Goal: Communication & Community: Share content

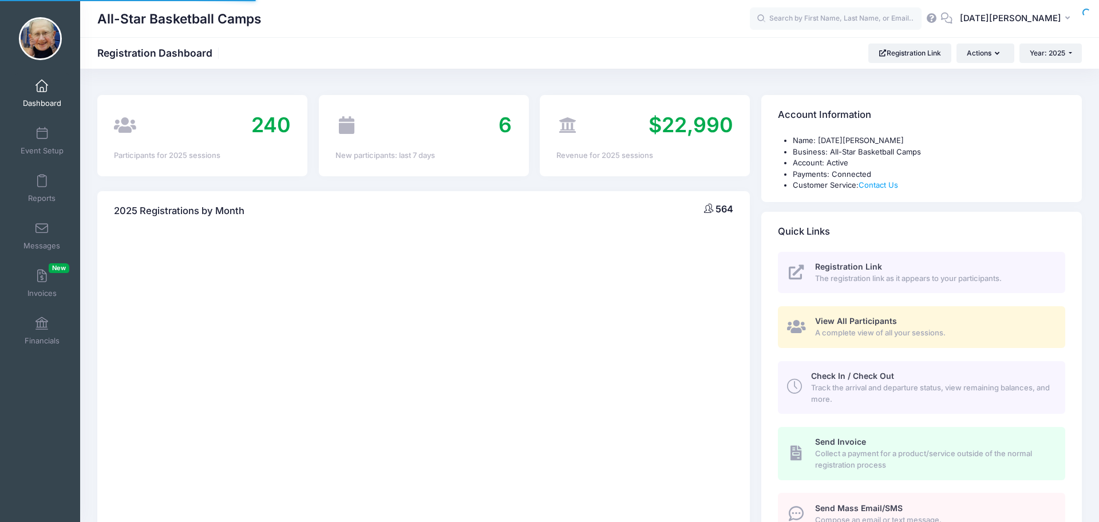
select select
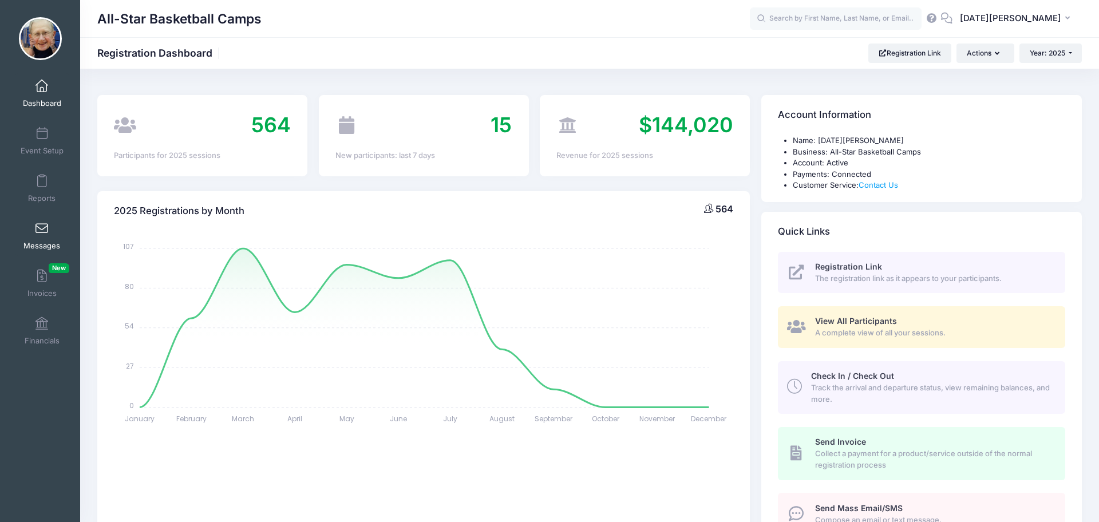
click at [42, 233] on span at bounding box center [42, 229] width 0 height 13
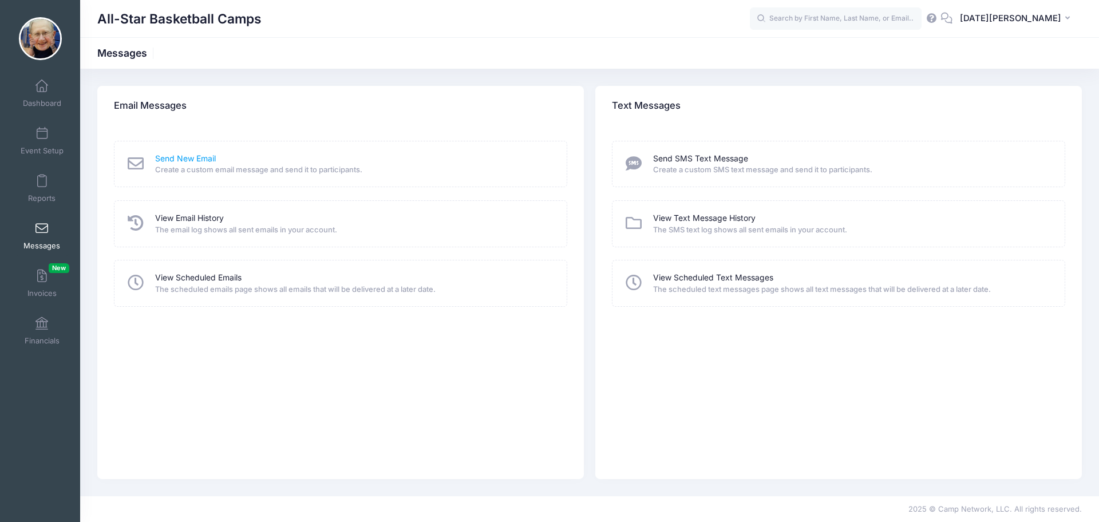
click at [204, 160] on link "Send New Email" at bounding box center [185, 159] width 61 height 12
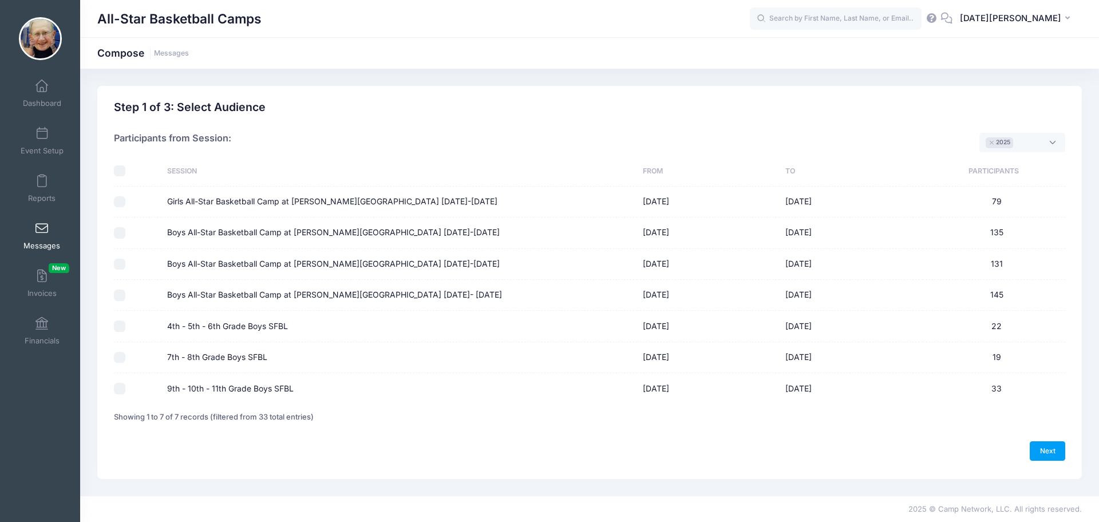
click at [120, 327] on input "4th - 5th - 6th Grade Boys SFBL" at bounding box center [119, 325] width 11 height 11
checkbox input "true"
drag, startPoint x: 121, startPoint y: 356, endPoint x: 124, endPoint y: 371, distance: 15.3
click at [121, 357] on input "7th - 8th Grade Boys SFBL" at bounding box center [119, 357] width 11 height 11
checkbox input "true"
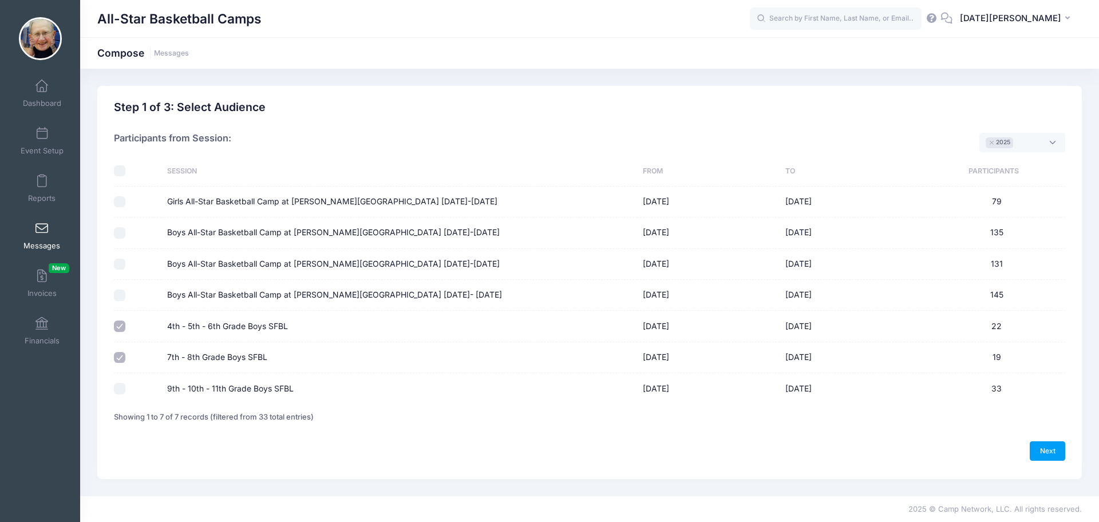
click at [123, 390] on input "9th - 10th - 11th Grade Boys SFBL" at bounding box center [119, 388] width 11 height 11
checkbox input "true"
click at [1059, 451] on link "Next" at bounding box center [1046, 450] width 35 height 19
select select "50"
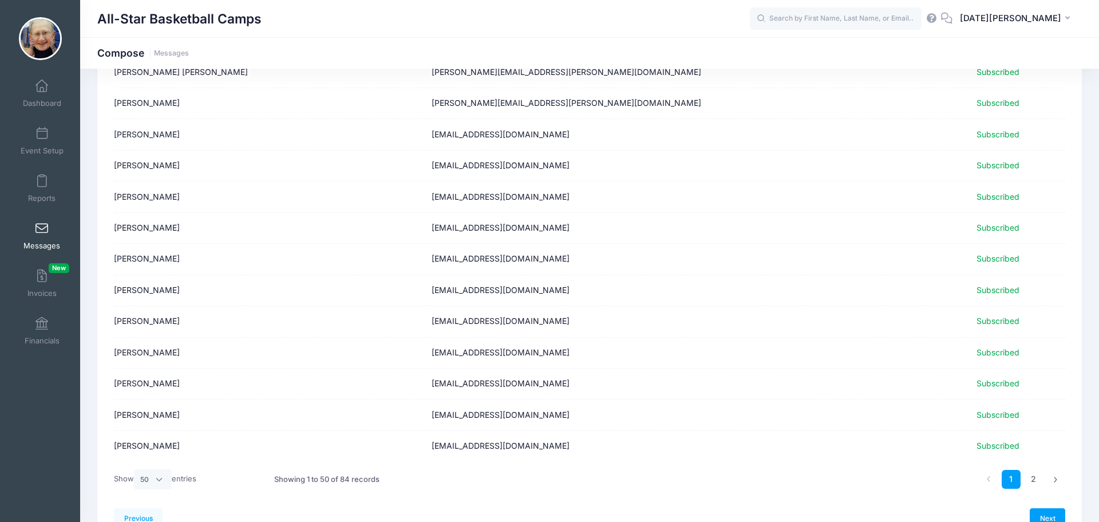
scroll to position [1331, 0]
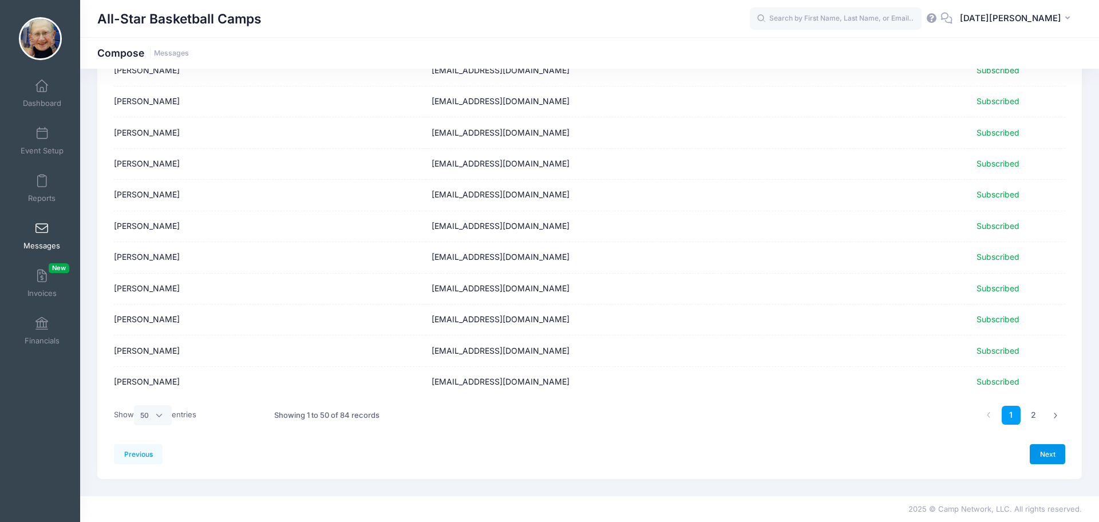
click at [1040, 457] on link "Next" at bounding box center [1046, 453] width 35 height 19
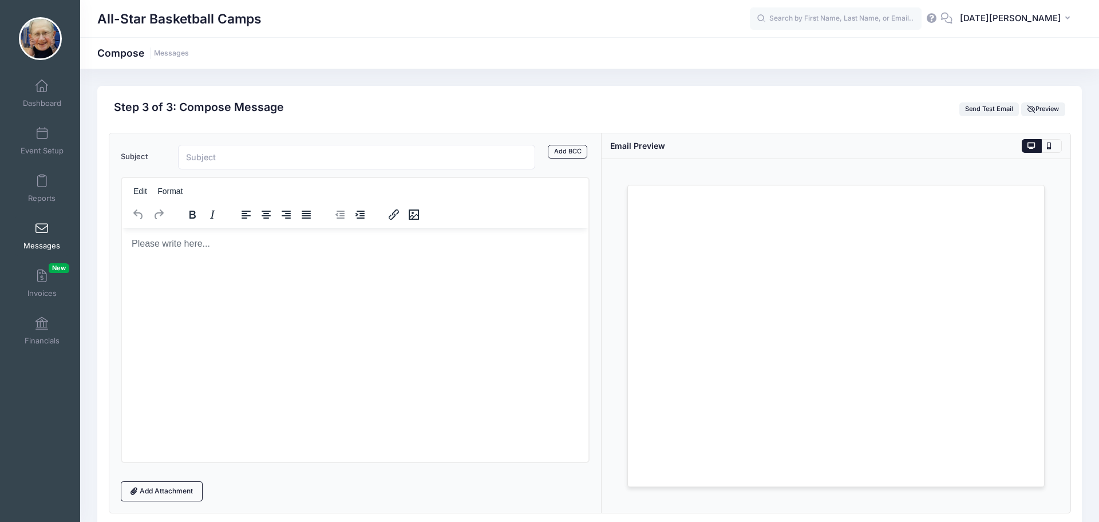
scroll to position [0, 0]
click at [192, 238] on body "Rich Text Area. Press ALT-0 for help." at bounding box center [354, 243] width 448 height 13
click at [251, 146] on input "Subject" at bounding box center [356, 157] width 357 height 25
type input "Reminder - [PERSON_NAME] SFBL Training Camp [DATE]!"
click at [236, 259] on html at bounding box center [354, 243] width 466 height 31
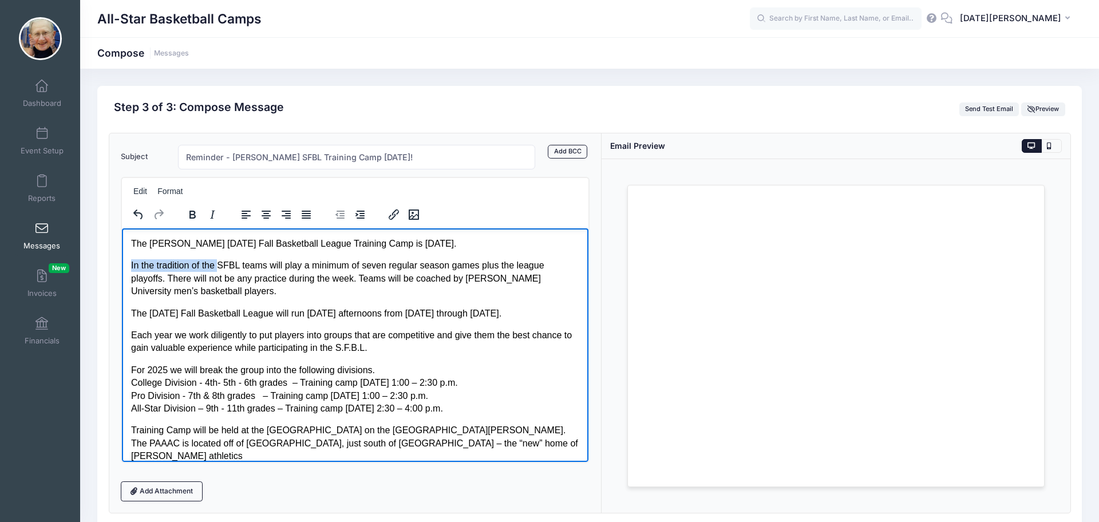
drag, startPoint x: 220, startPoint y: 266, endPoint x: 243, endPoint y: 496, distance: 231.2
click at [121, 268] on html "The Madonna Sunday Fall Basketball League Training Camp is Sunday, September 7t…" at bounding box center [354, 445] width 466 height 434
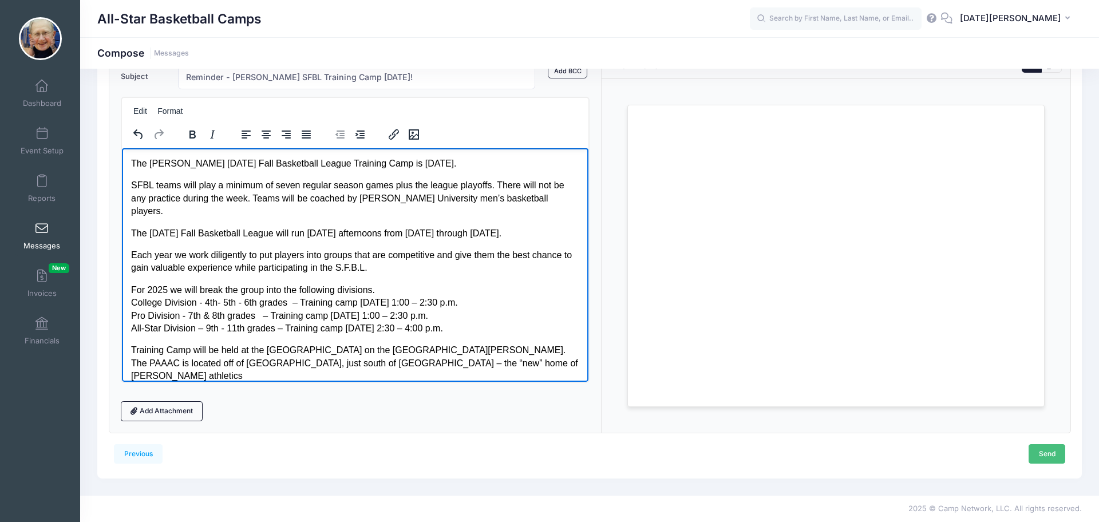
click at [1056, 457] on link "Send" at bounding box center [1046, 453] width 37 height 19
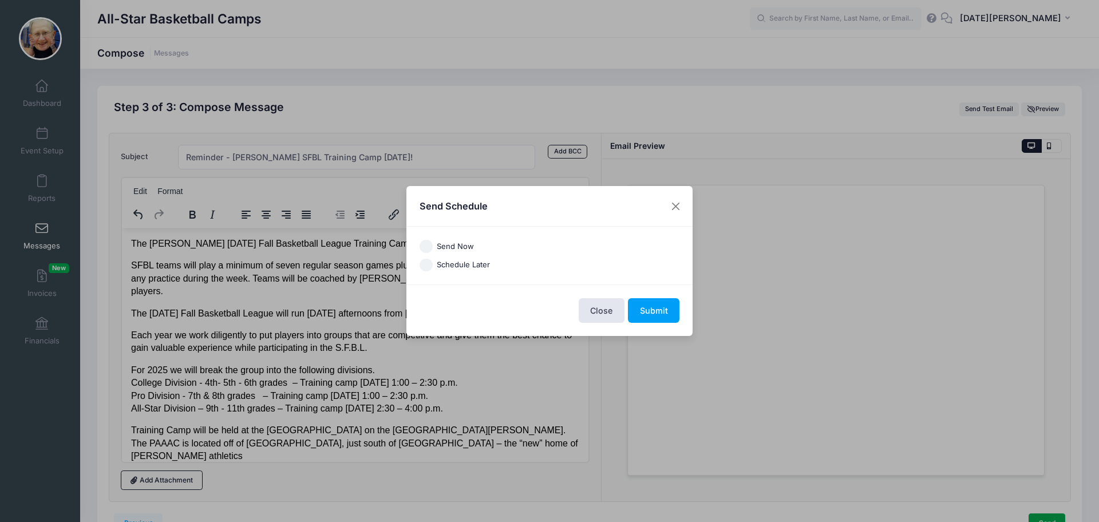
drag, startPoint x: 425, startPoint y: 245, endPoint x: 431, endPoint y: 247, distance: 6.5
click at [425, 245] on input "Send Now" at bounding box center [425, 246] width 13 height 13
radio input "true"
click at [667, 304] on button "Submit" at bounding box center [654, 310] width 52 height 25
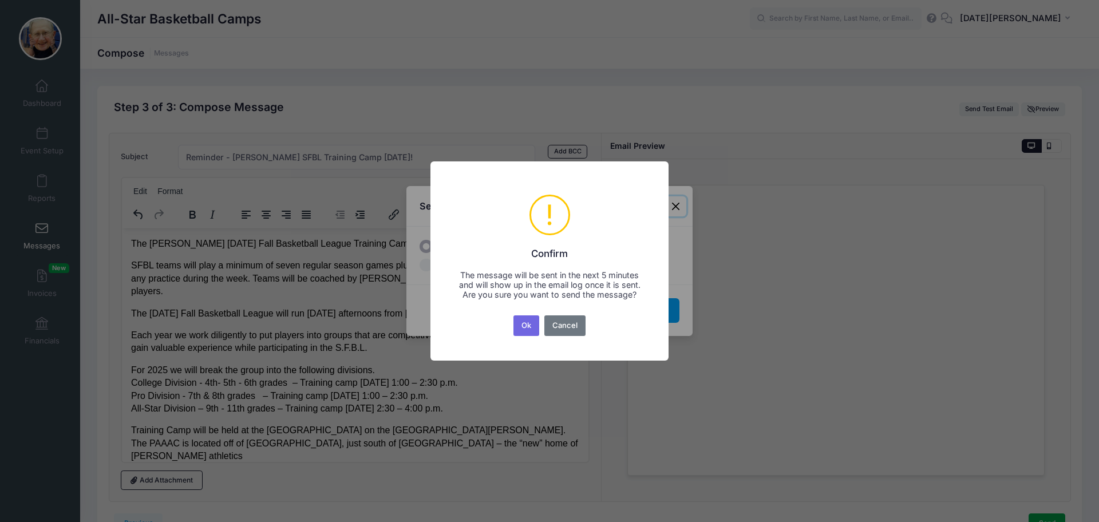
click at [528, 334] on button "Ok" at bounding box center [526, 325] width 26 height 21
